Goal: Transaction & Acquisition: Obtain resource

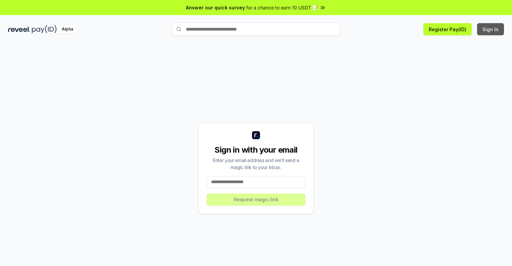
click at [491, 29] on button "Sign In" at bounding box center [490, 29] width 27 height 12
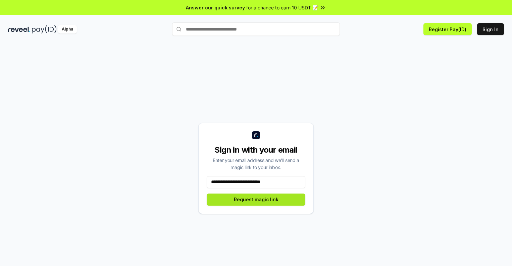
type input "**********"
click at [256, 199] on button "Request magic link" at bounding box center [256, 199] width 99 height 12
